Goal: Find contact information: Find contact information

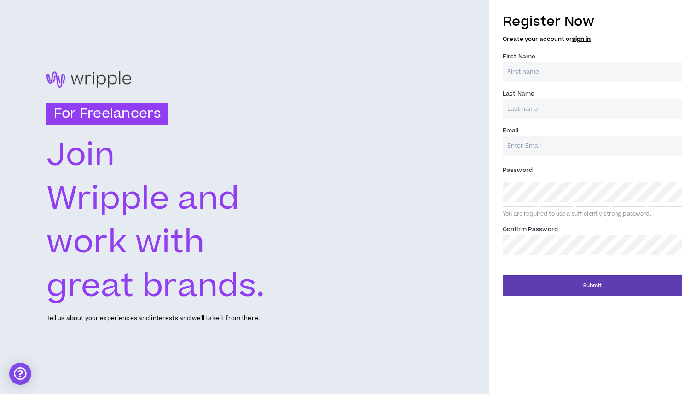
click at [581, 38] on link "sign in" at bounding box center [581, 39] width 18 height 8
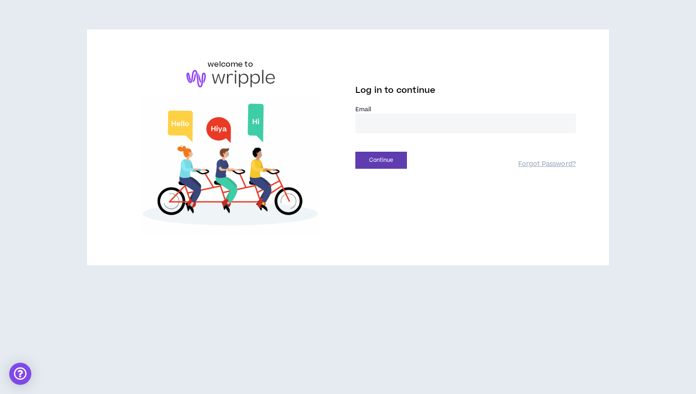
click at [401, 125] on input "email" at bounding box center [465, 124] width 220 height 20
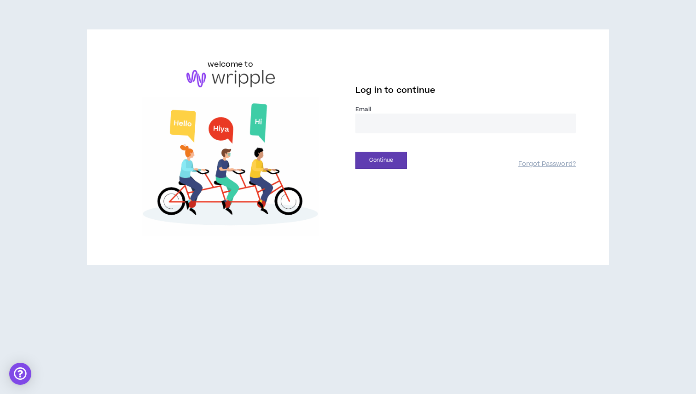
type input "**********"
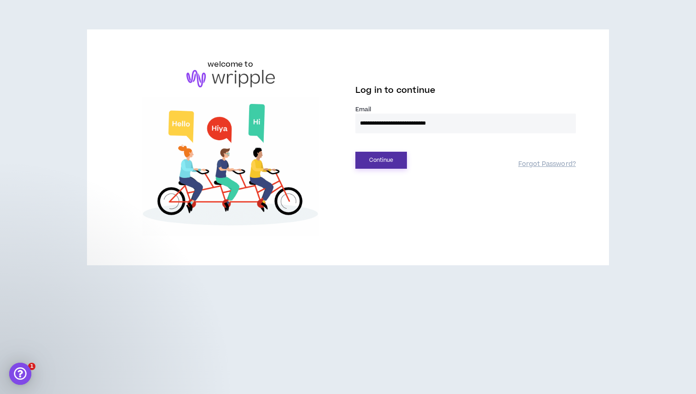
click at [393, 161] on button "Continue" at bounding box center [381, 160] width 52 height 17
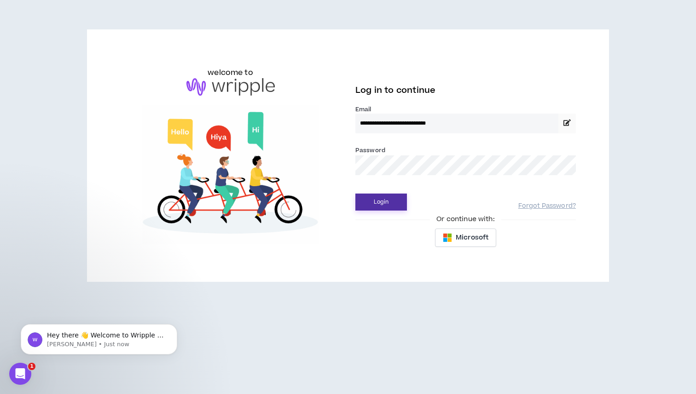
click at [390, 201] on button "Login" at bounding box center [381, 202] width 52 height 17
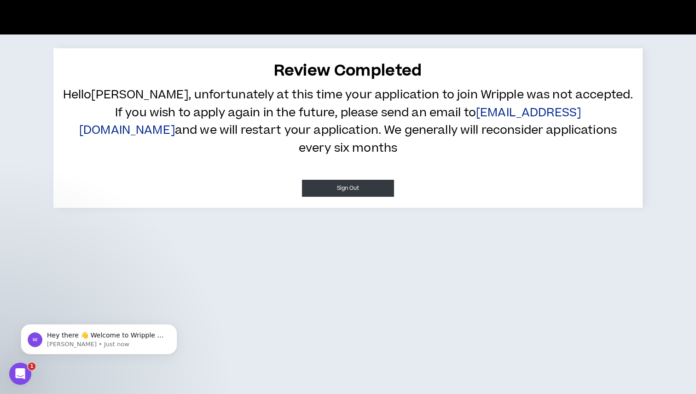
click at [449, 115] on link "[EMAIL_ADDRESS][DOMAIN_NAME]" at bounding box center [330, 122] width 502 height 34
